Goal: Check status: Check status

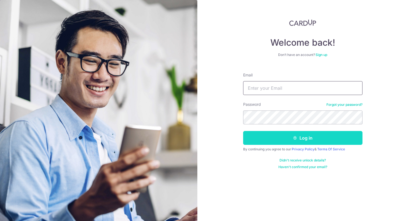
type input "[PERSON_NAME][EMAIL_ADDRESS][PERSON_NAME][DOMAIN_NAME]"
click at [306, 135] on button "Log in" at bounding box center [302, 138] width 119 height 14
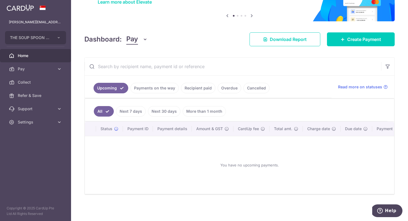
scroll to position [46, 0]
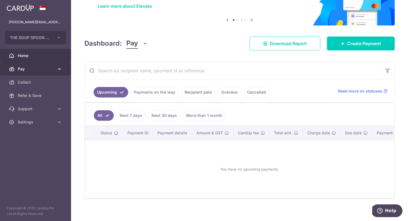
click at [33, 73] on link "Pay" at bounding box center [35, 68] width 71 height 13
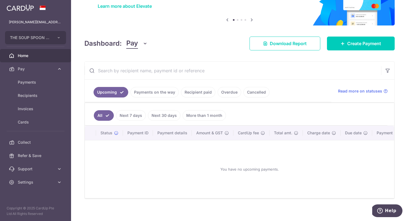
click at [155, 96] on link "Payments on the way" at bounding box center [154, 92] width 48 height 11
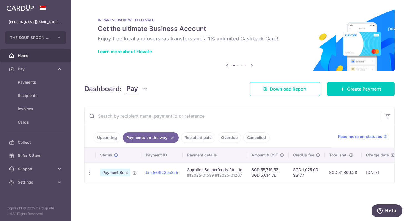
scroll to position [0, 0]
